Goal: Information Seeking & Learning: Learn about a topic

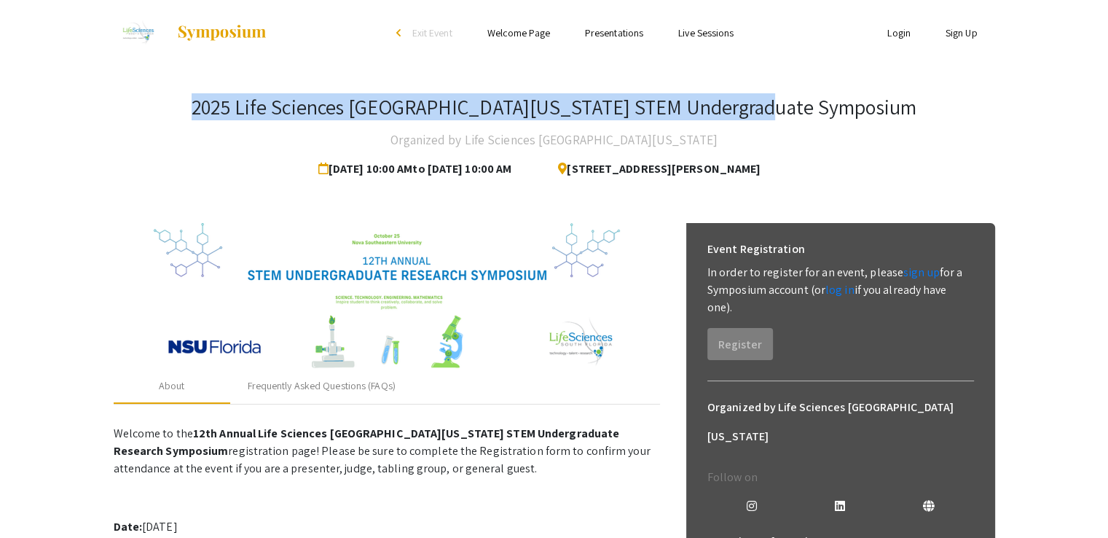
drag, startPoint x: 272, startPoint y: 110, endPoint x: 839, endPoint y: 108, distance: 566.7
click at [839, 108] on div "2025 Life Sciences [GEOGRAPHIC_DATA][US_STATE] STEM Undergraduate Symposium Org…" at bounding box center [554, 139] width 881 height 89
copy h3 "2025 Life Sciences [GEOGRAPHIC_DATA][US_STATE] STEM Undergraduate Symposium"
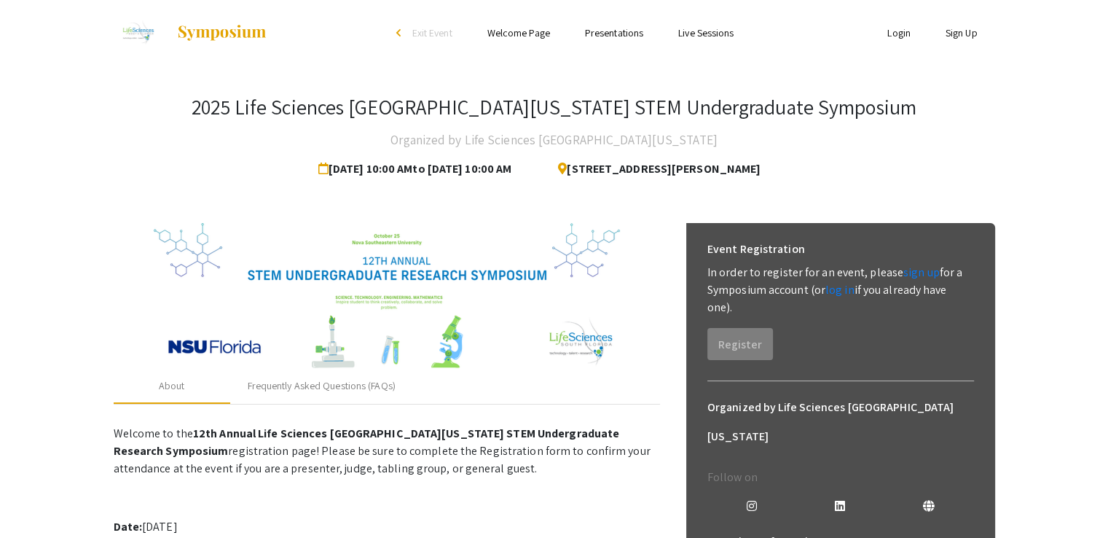
click at [123, 156] on div "2025 Life Sciences [GEOGRAPHIC_DATA][US_STATE] STEM Undergraduate Symposium Org…" at bounding box center [554, 139] width 881 height 89
click at [1069, 300] on app-registration-page-preview "2025 Life Sciences [GEOGRAPHIC_DATA][US_STATE] STEM Undergraduate Symposium Org…" at bounding box center [554, 520] width 1108 height 908
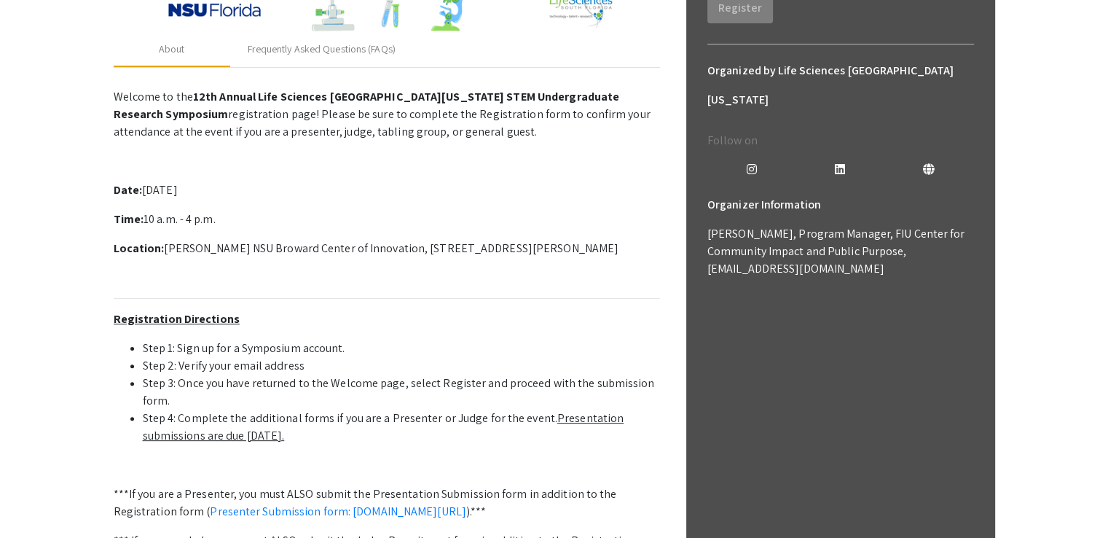
scroll to position [337, 0]
click at [34, 251] on app-registration-page-preview "2025 Life Sciences [GEOGRAPHIC_DATA][US_STATE] STEM Undergraduate Symposium Org…" at bounding box center [554, 182] width 1108 height 908
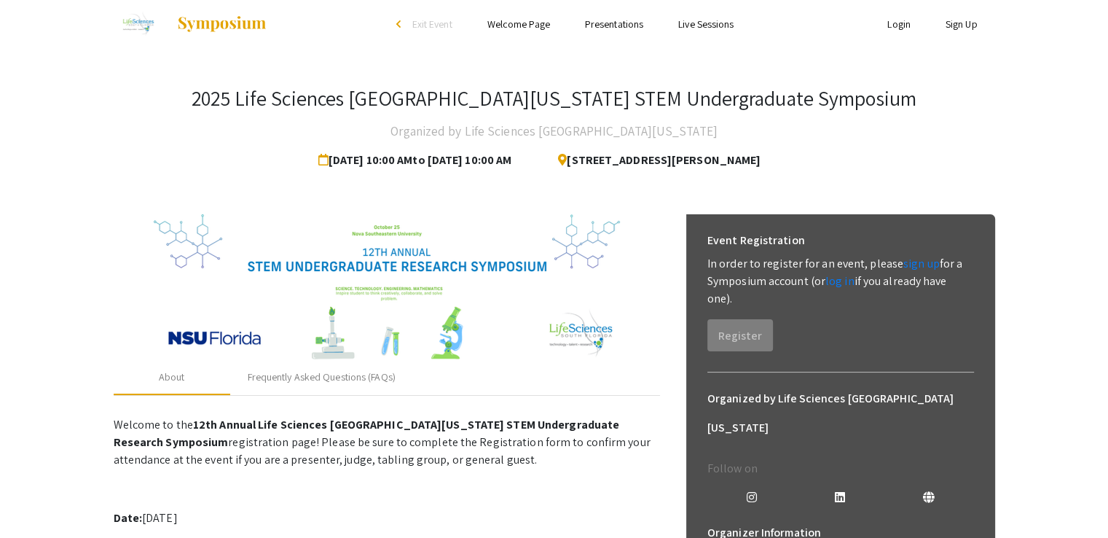
scroll to position [8, 0]
click at [881, 114] on div "2025 Life Sciences [GEOGRAPHIC_DATA][US_STATE] STEM Undergraduate Symposium Org…" at bounding box center [554, 131] width 881 height 89
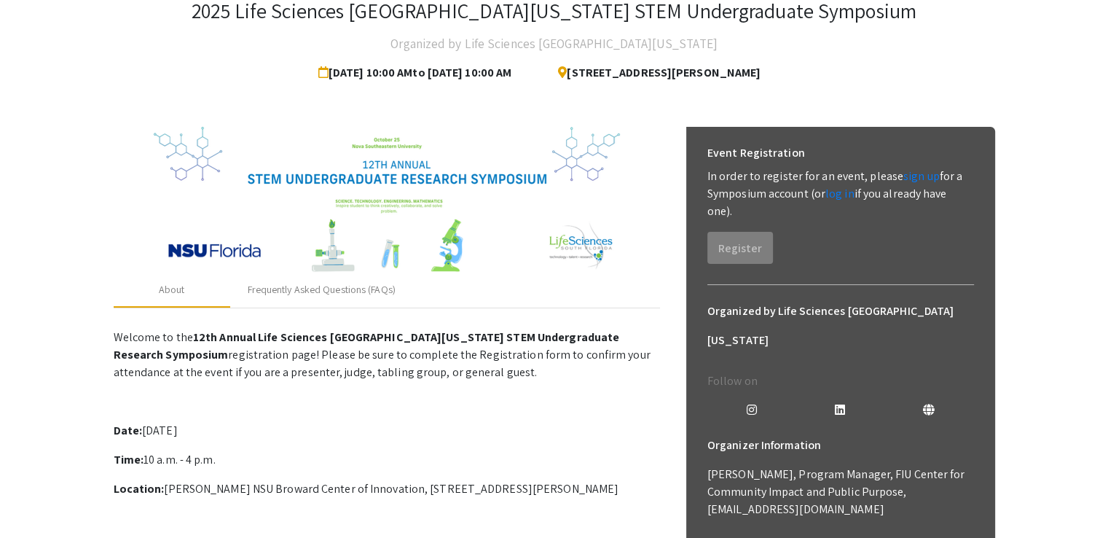
scroll to position [90, 0]
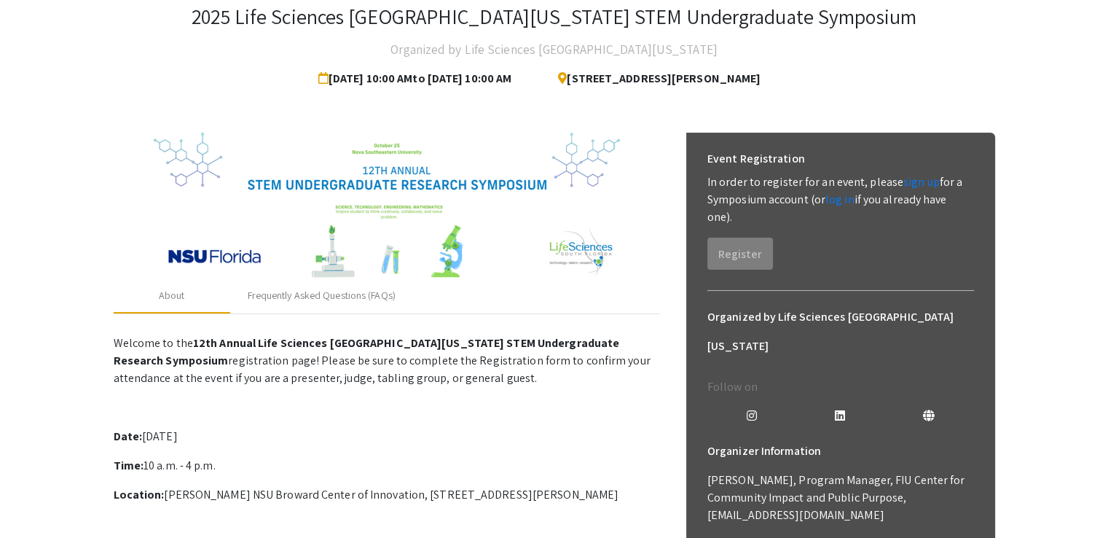
click at [1042, 92] on app-registration-page-preview "2025 Life Sciences [GEOGRAPHIC_DATA][US_STATE] STEM Undergraduate Symposium Org…" at bounding box center [554, 429] width 1108 height 908
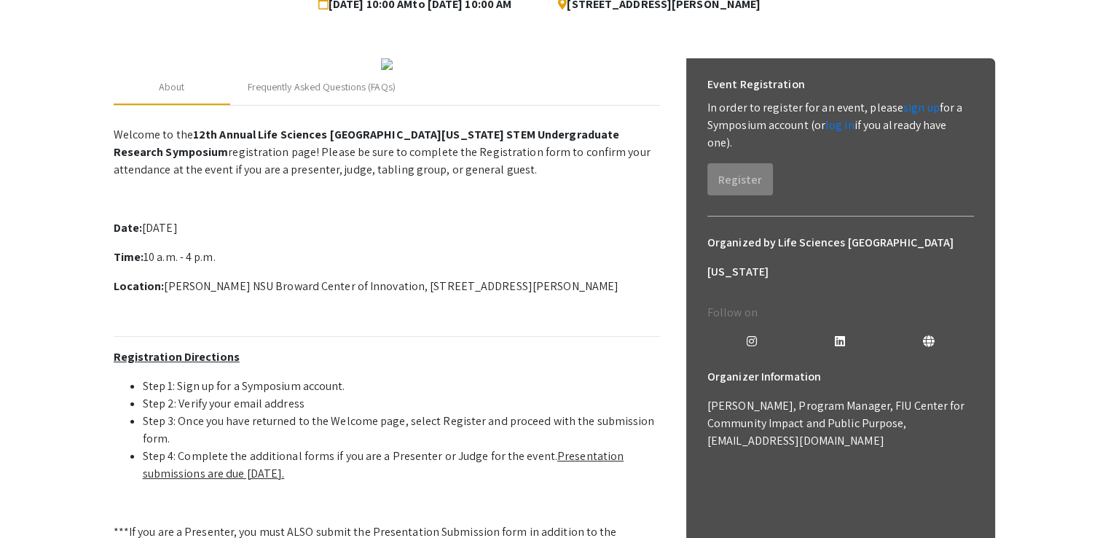
scroll to position [165, 0]
click at [1067, 211] on app-registration-page-preview "2025 Life Sciences South Florida STEM Undergraduate Symposium Organized by Life…" at bounding box center [554, 287] width 1108 height 774
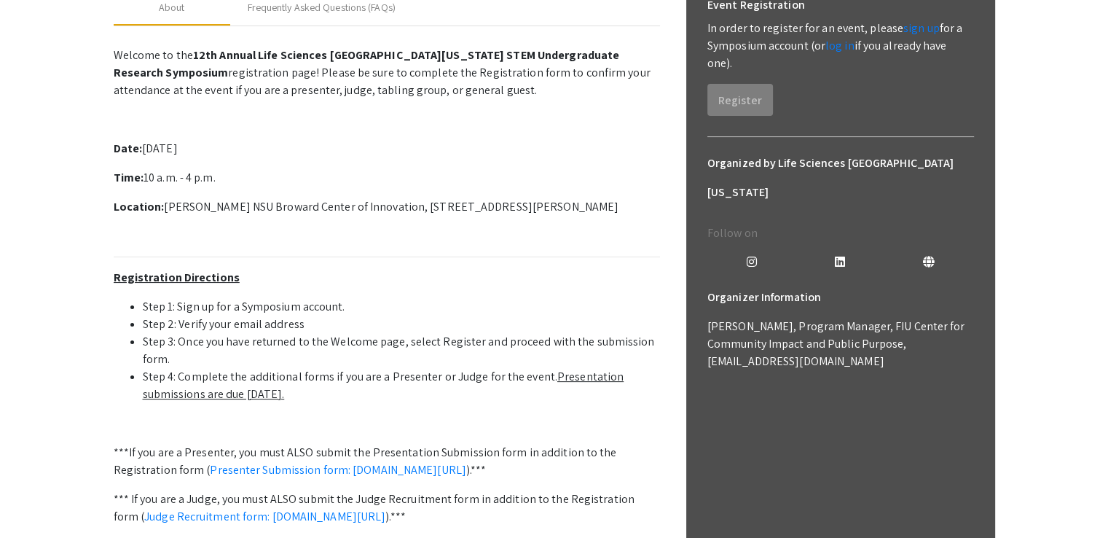
scroll to position [0, 0]
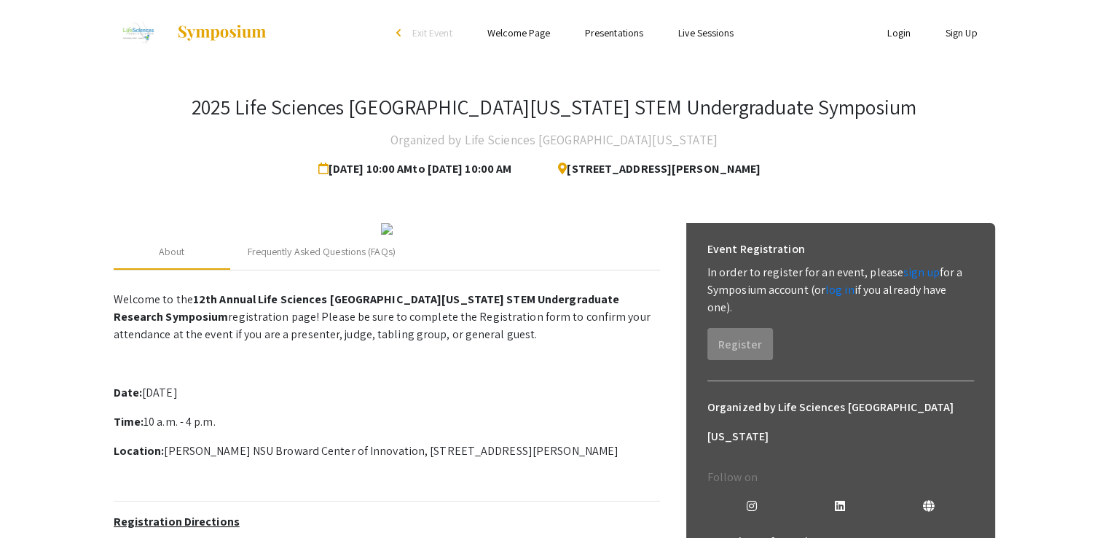
click at [638, 235] on div at bounding box center [387, 229] width 546 height 12
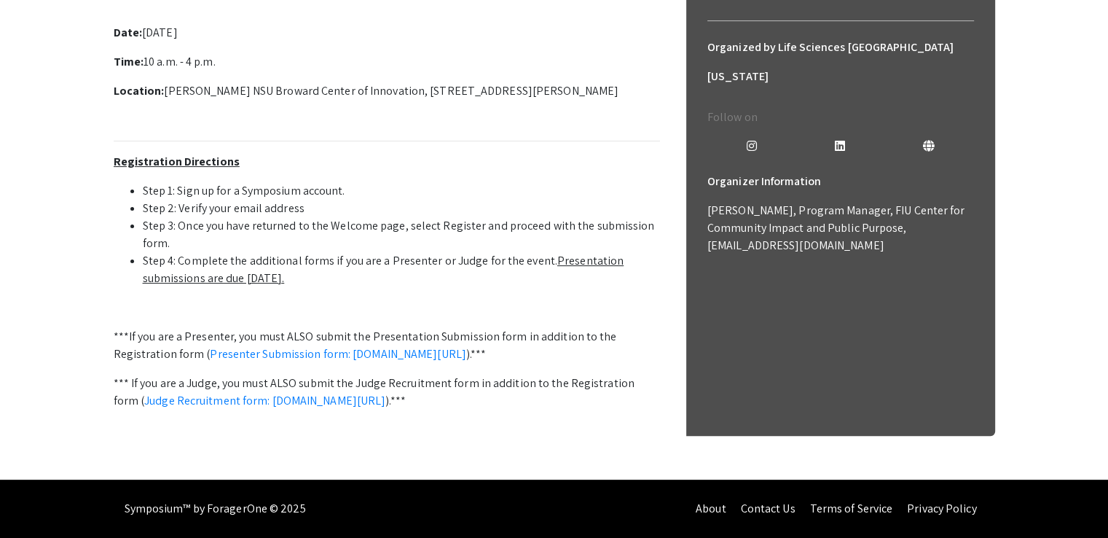
scroll to position [511, 0]
click at [364, 393] on link "Judge Recruitment form: [DOMAIN_NAME][URL]" at bounding box center [264, 400] width 241 height 15
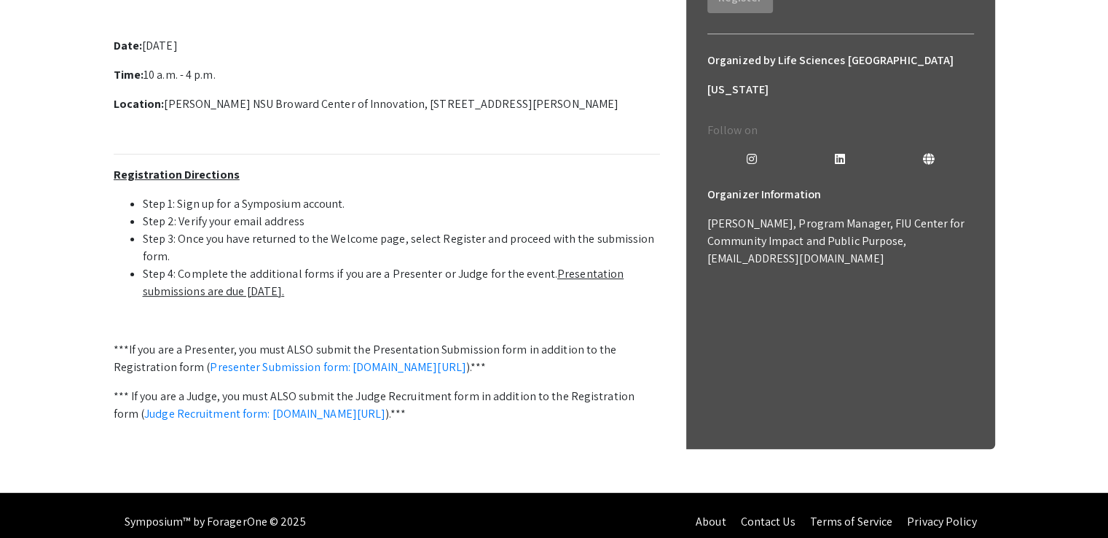
drag, startPoint x: 192, startPoint y: 85, endPoint x: 567, endPoint y: 79, distance: 375.2
drag, startPoint x: 503, startPoint y: 96, endPoint x: 488, endPoint y: 82, distance: 20.1
drag, startPoint x: 564, startPoint y: 85, endPoint x: 191, endPoint y: 82, distance: 373.0
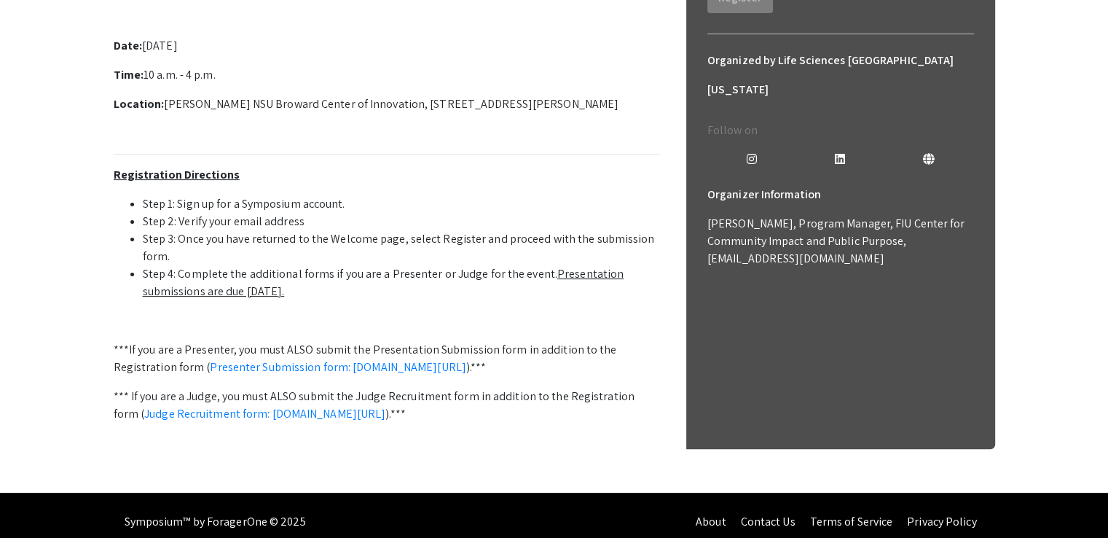
copy strong "12th Annual Life Sciences South Florida STEM Undergraduate Research"
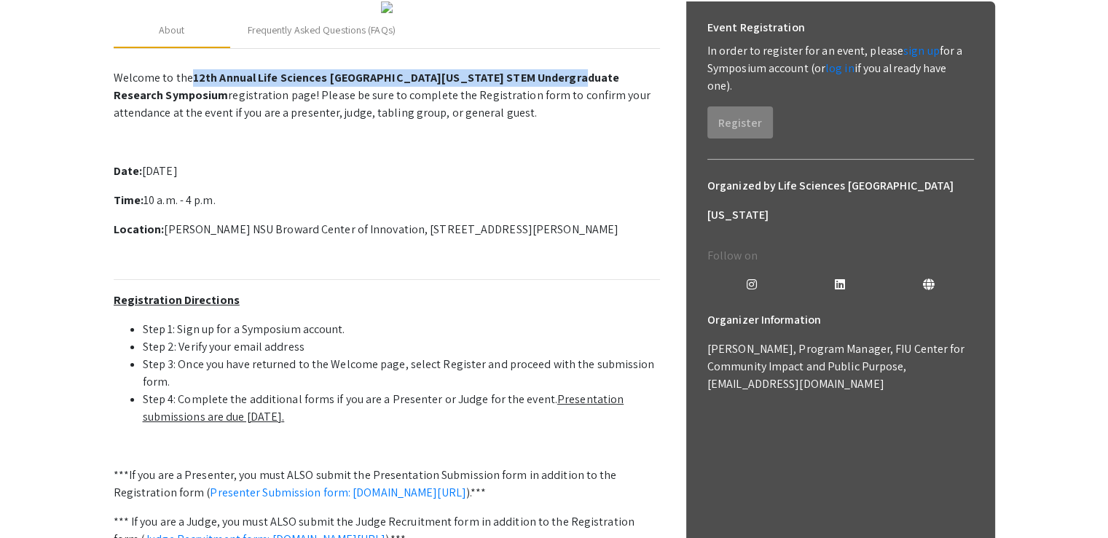
scroll to position [220, 0]
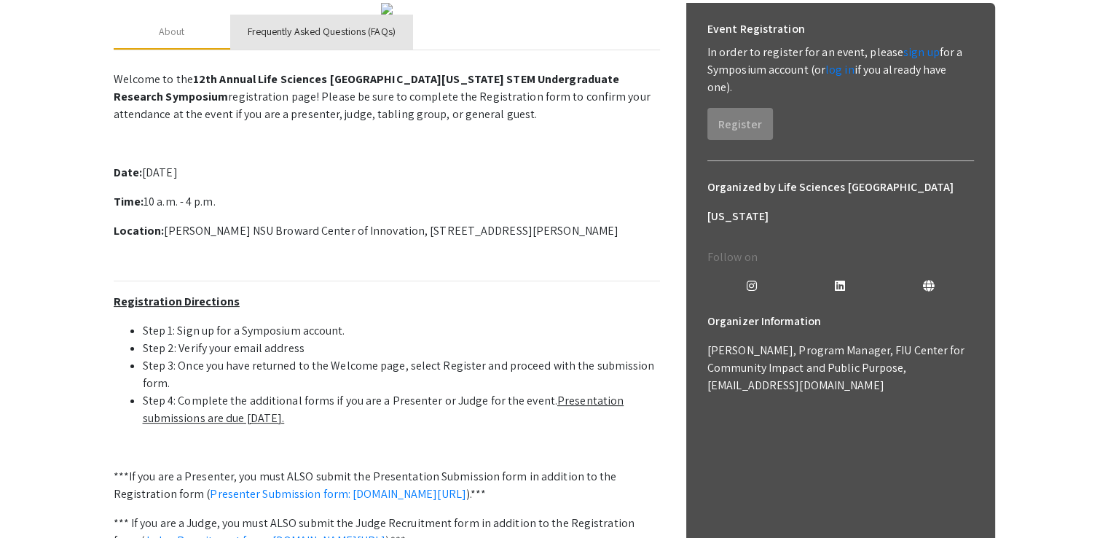
click at [335, 39] on div "Frequently Asked Questions (FAQs)" at bounding box center [322, 31] width 148 height 15
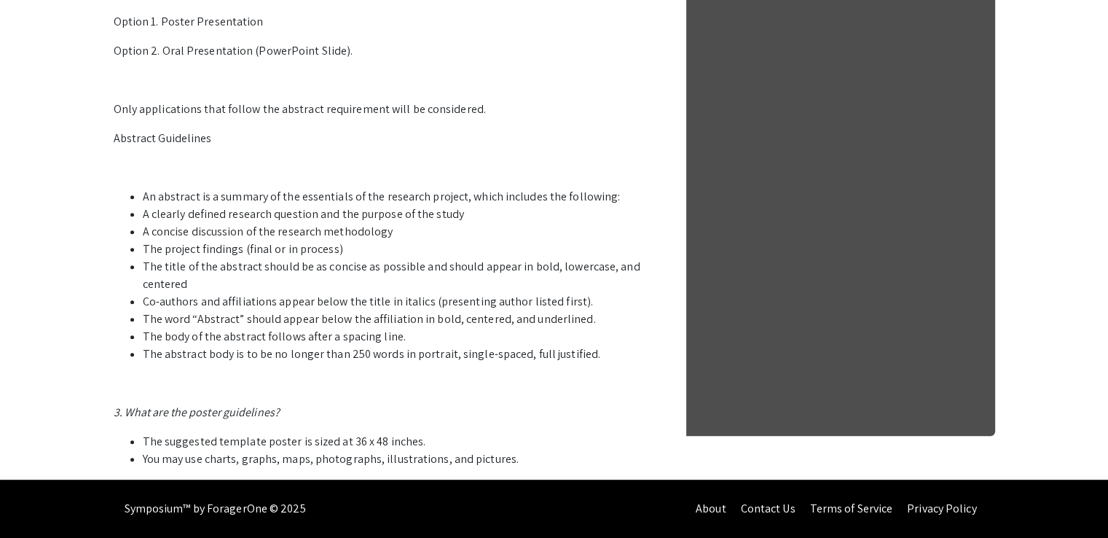
scroll to position [0, 0]
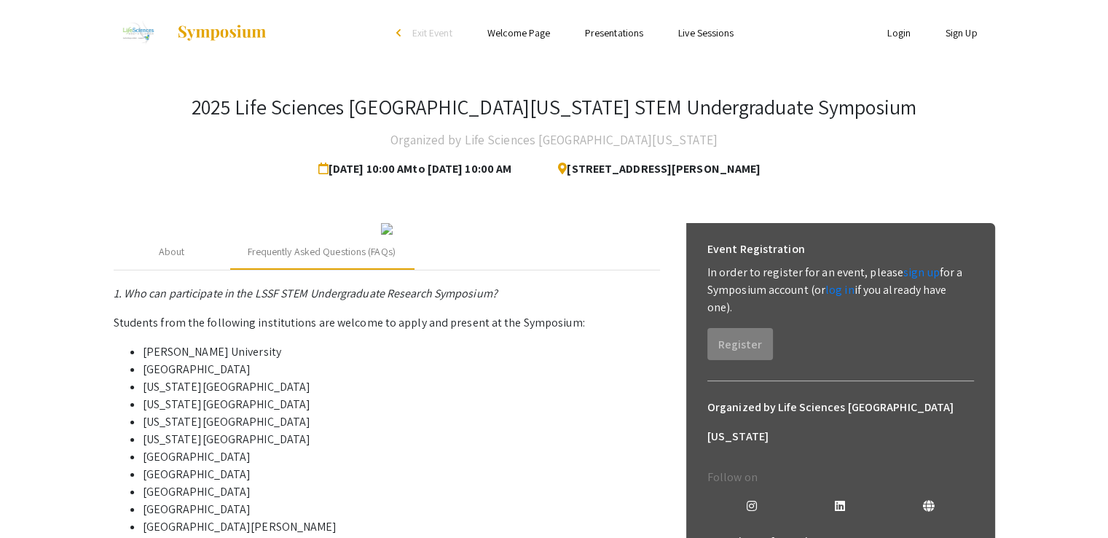
click at [524, 33] on link "Welcome Page" at bounding box center [518, 32] width 63 height 13
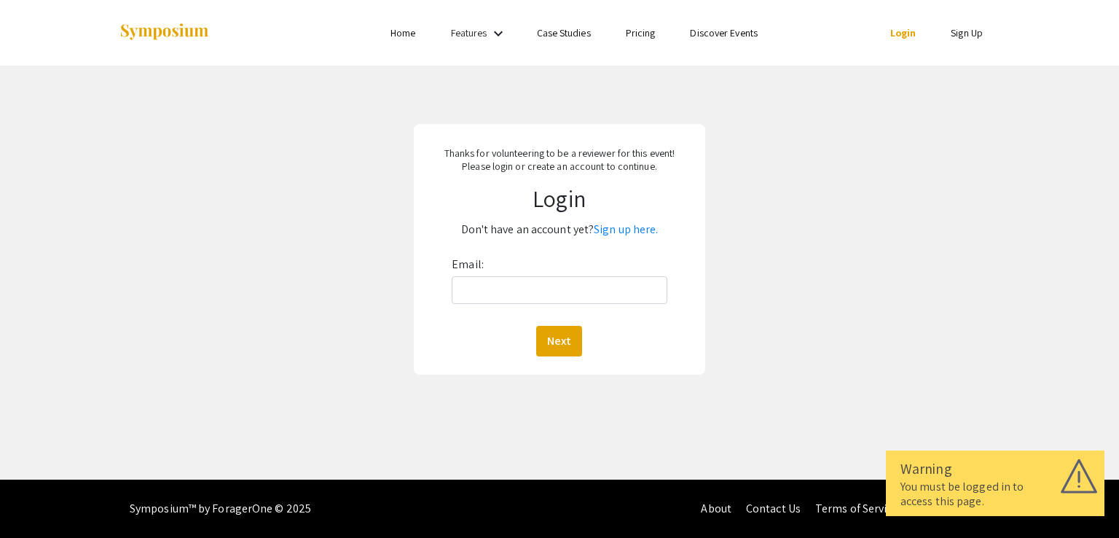
click at [409, 36] on link "Home" at bounding box center [402, 32] width 25 height 13
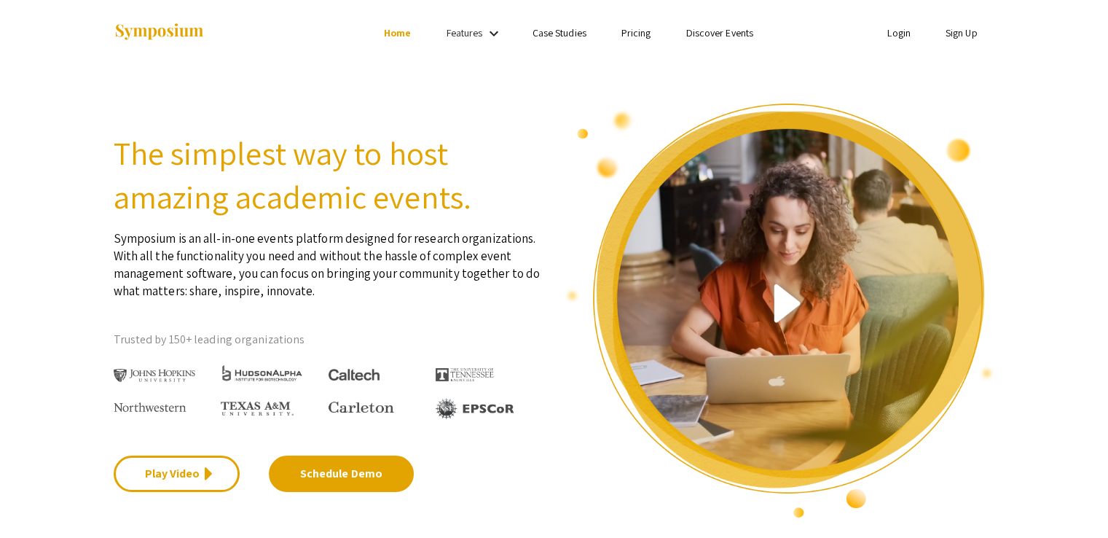
click at [463, 36] on link "Features" at bounding box center [465, 32] width 36 height 13
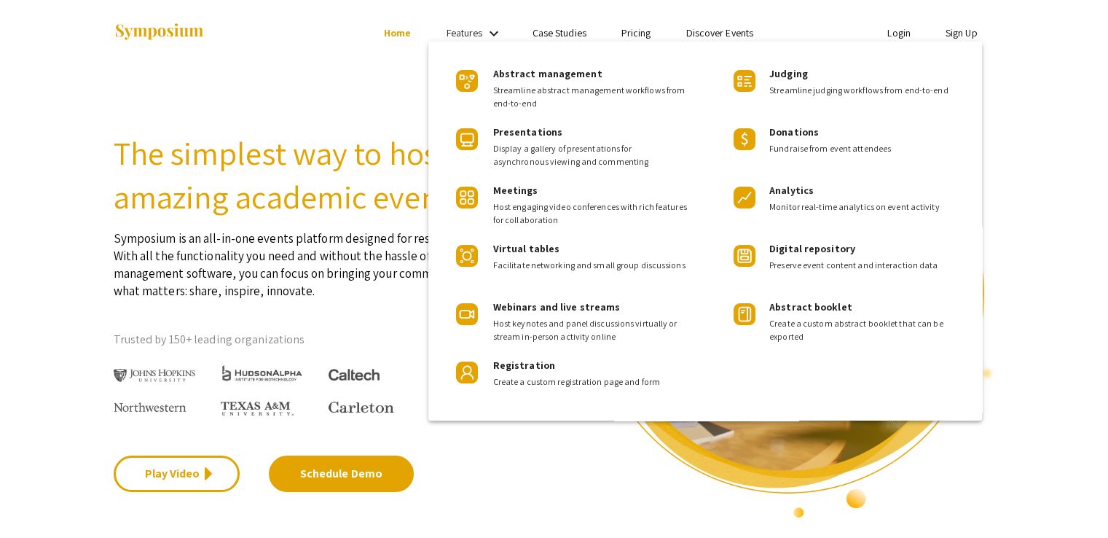
click at [369, 45] on div at bounding box center [554, 269] width 1108 height 538
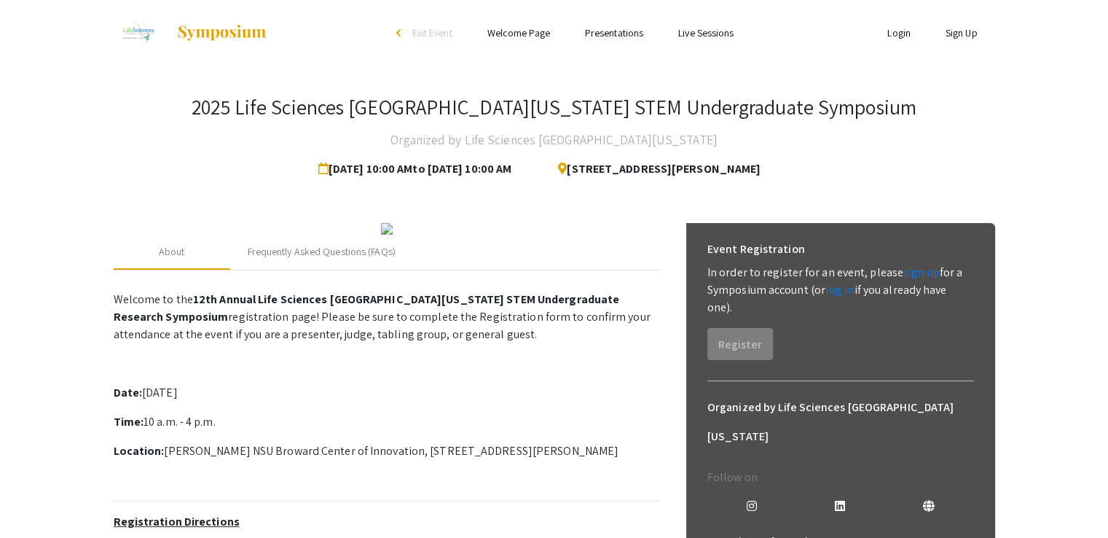
click at [517, 35] on link "Welcome Page" at bounding box center [518, 32] width 63 height 13
click at [542, 8] on ul "Skip navigation arrow_back_ios Exit Event Welcome Page Presentations Live Sessi…" at bounding box center [554, 33] width 291 height 66
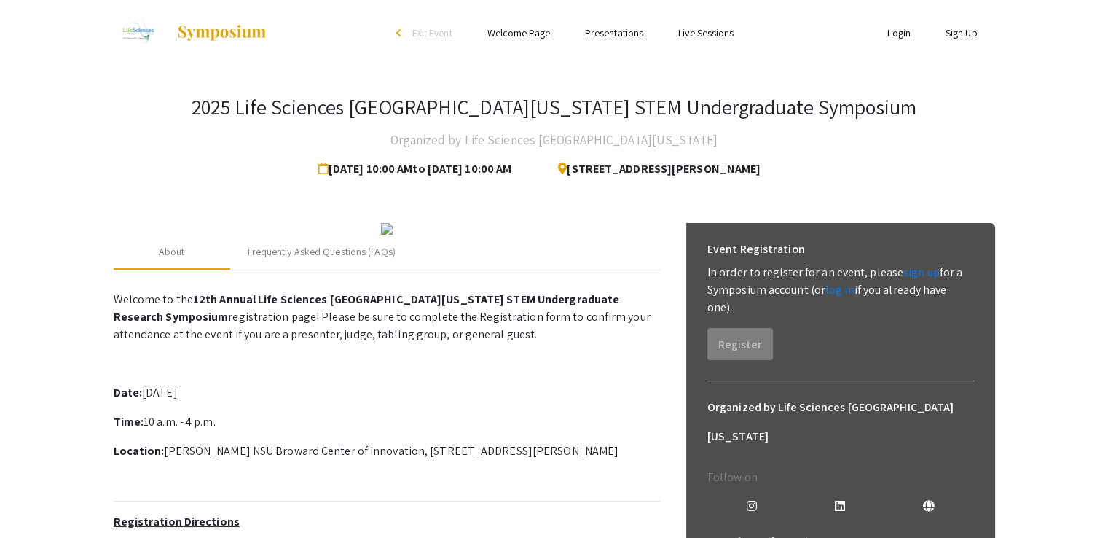
click at [529, 35] on link "Welcome Page" at bounding box center [518, 32] width 63 height 13
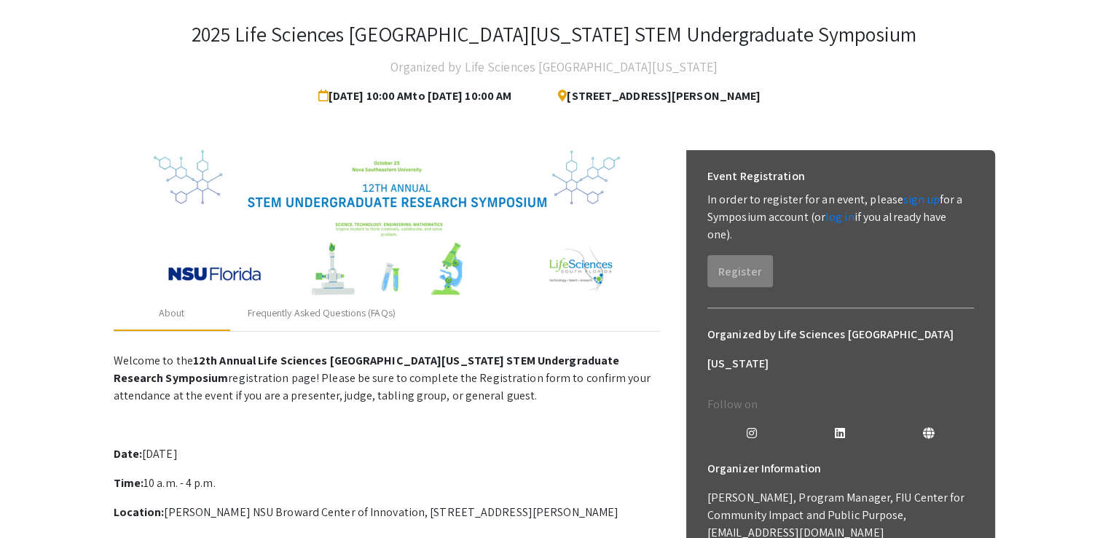
scroll to position [50, 0]
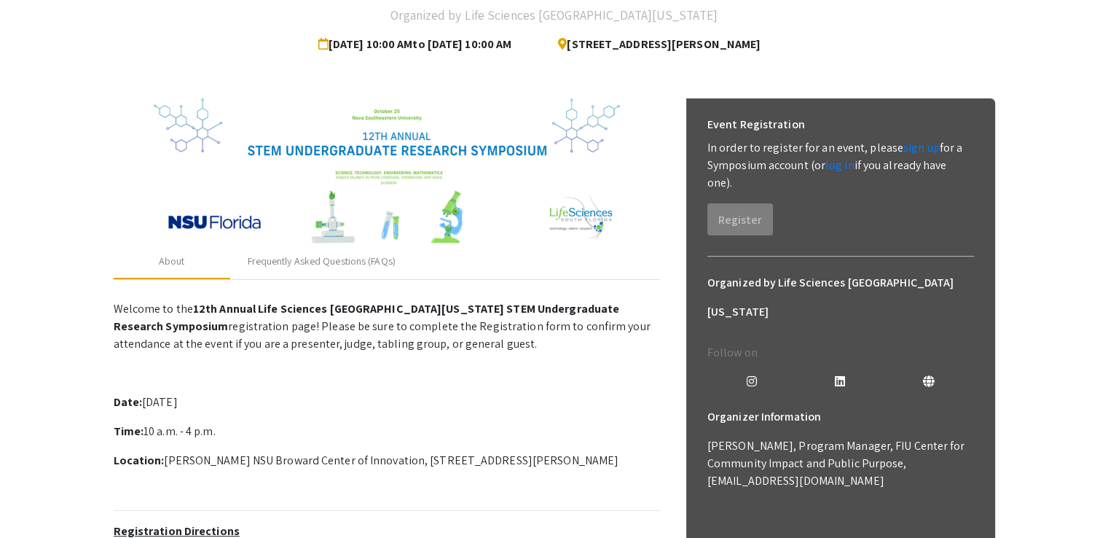
click at [731, 93] on div "About Frequently Asked Questions (FAQs) Welcome to the 12th Annual Life Science…" at bounding box center [554, 465] width 881 height 768
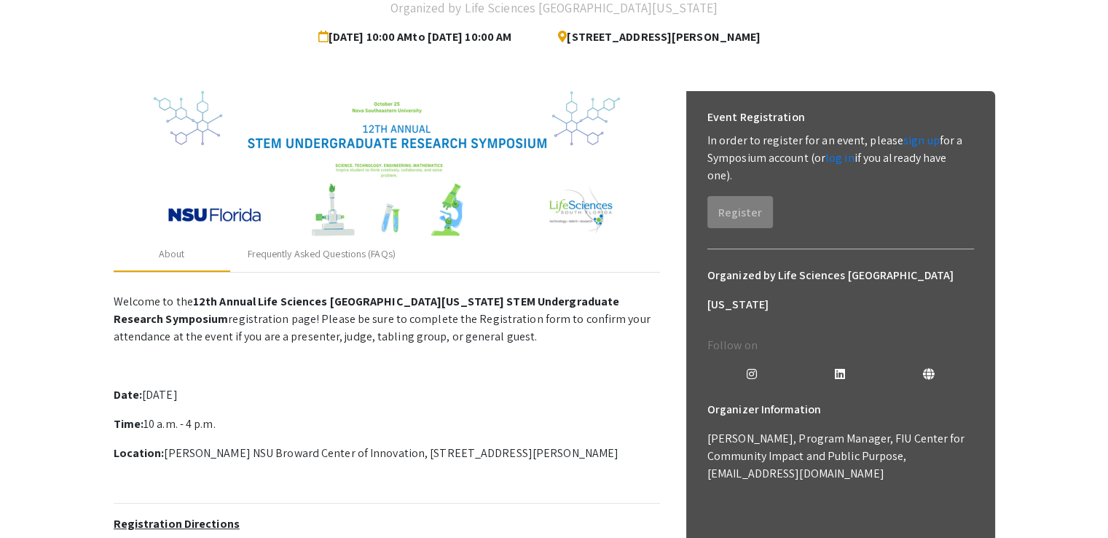
scroll to position [0, 0]
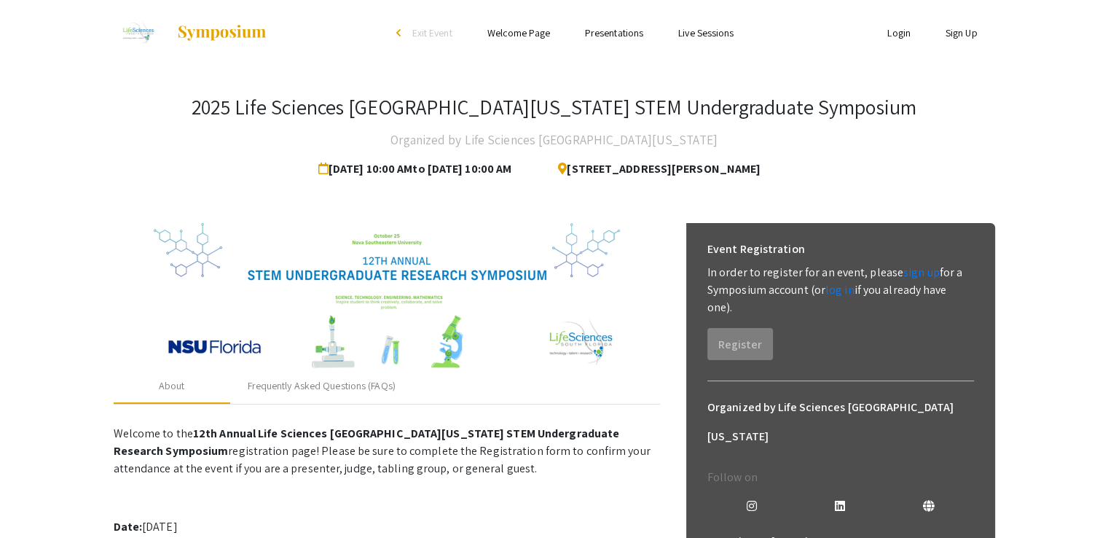
click at [398, 27] on div "arrow_back_ios" at bounding box center [400, 33] width 9 height 17
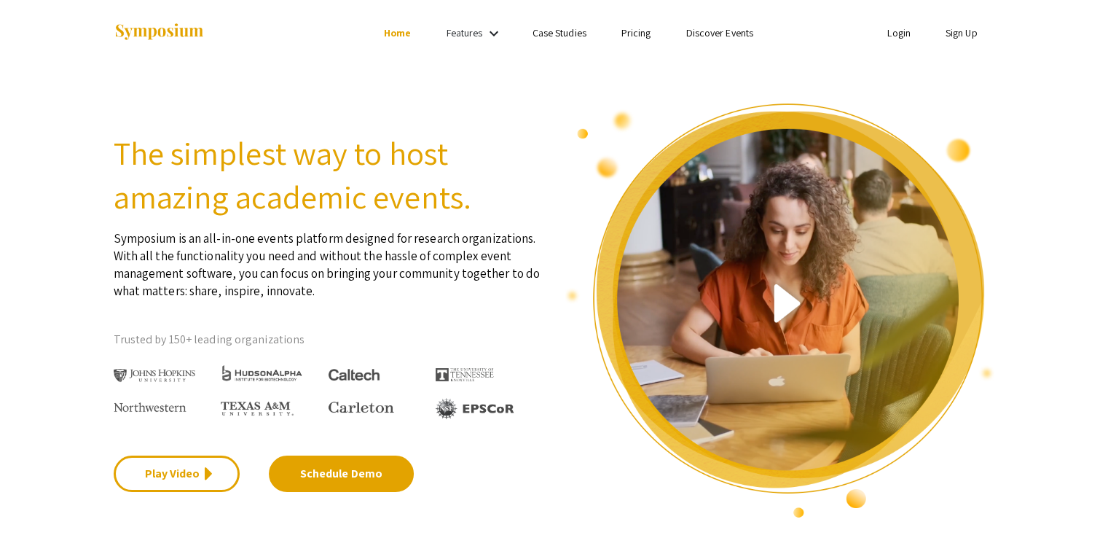
click at [420, 161] on h2 "The simplest way to host amazing academic events." at bounding box center [329, 174] width 430 height 87
click at [288, 122] on div "The simplest way to host amazing academic events. Symposium is an all-in-one ev…" at bounding box center [329, 310] width 452 height 417
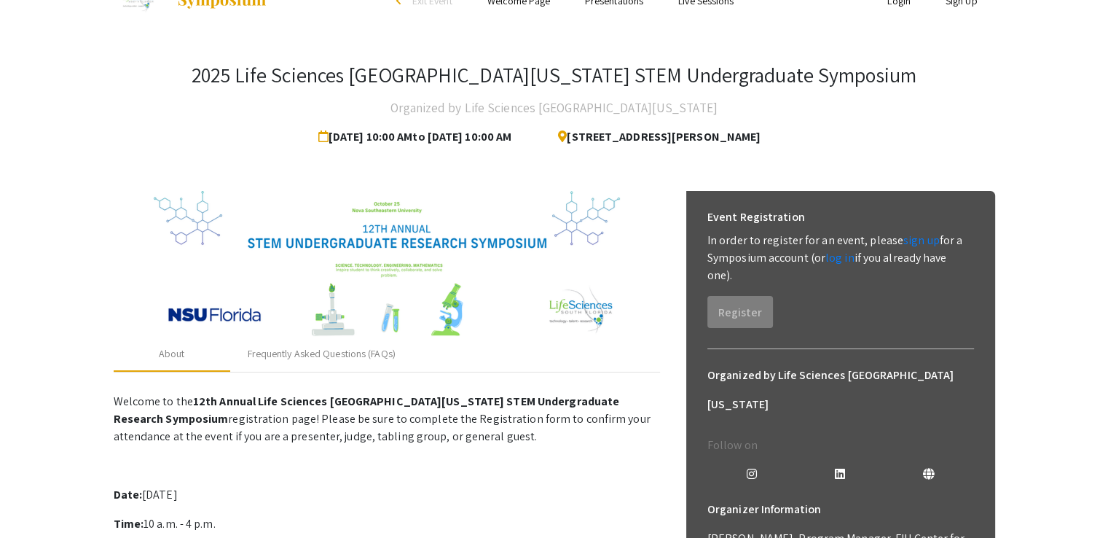
scroll to position [31, 0]
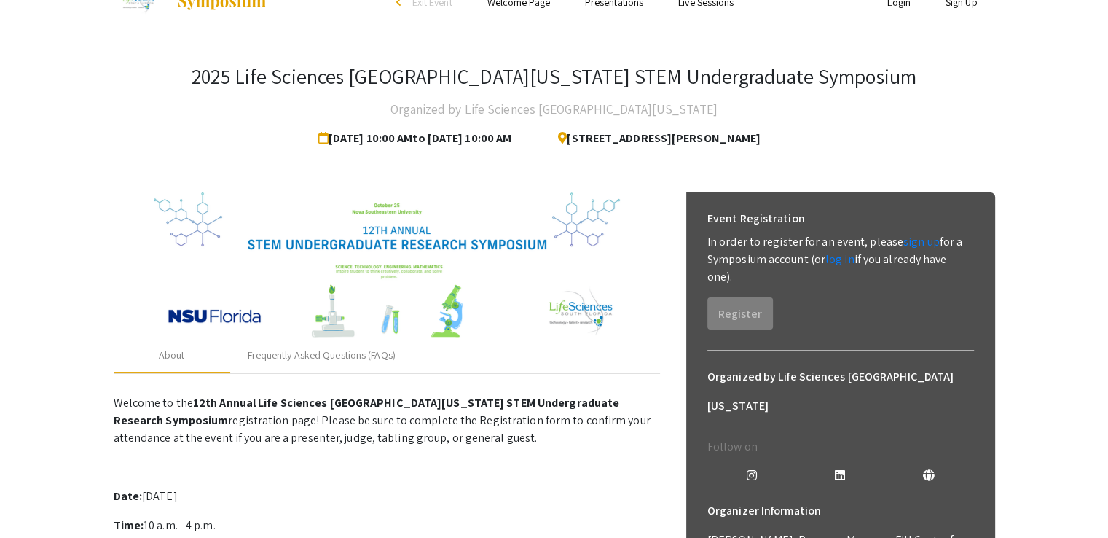
click at [186, 146] on div "2025 Life Sciences [GEOGRAPHIC_DATA][US_STATE] STEM Undergraduate Symposium Org…" at bounding box center [554, 108] width 881 height 89
